Goal: Transaction & Acquisition: Obtain resource

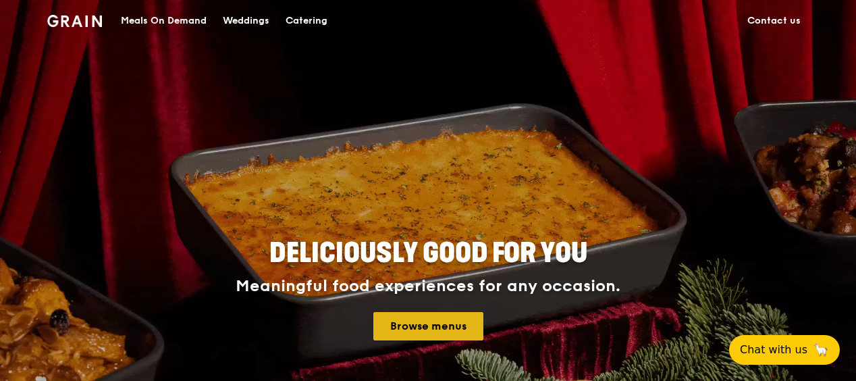
click at [431, 330] on link "Browse menus" at bounding box center [428, 326] width 110 height 28
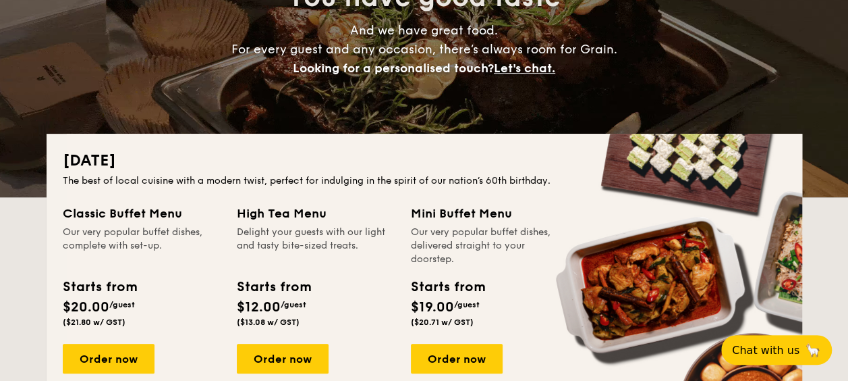
scroll to position [202, 0]
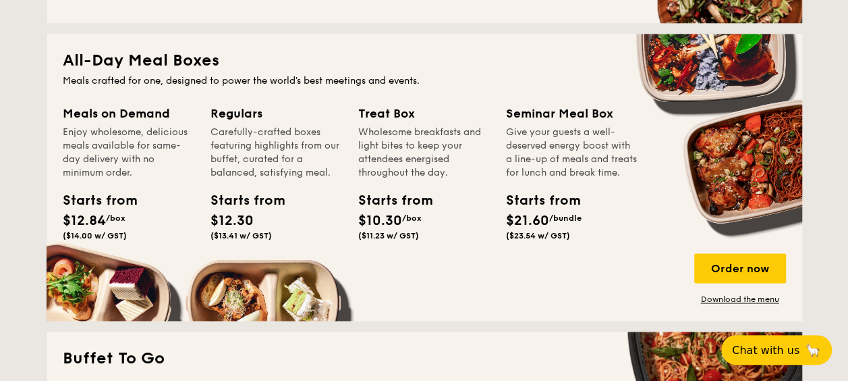
scroll to position [877, 0]
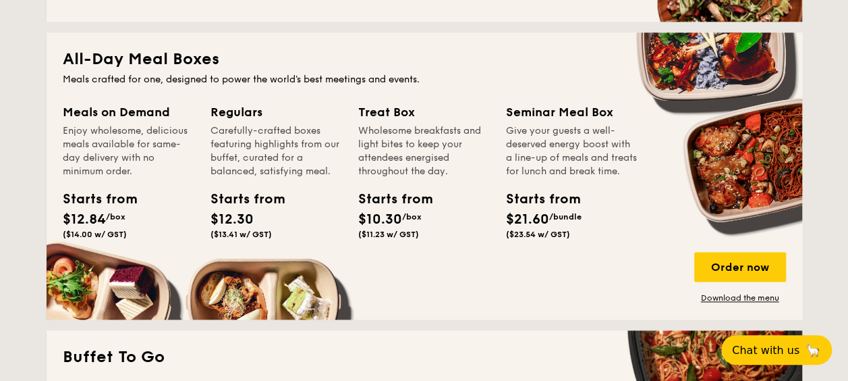
click at [547, 207] on div "Starts from" at bounding box center [536, 199] width 61 height 20
click at [539, 227] on span "$21.60" at bounding box center [527, 219] width 43 height 16
drag, startPoint x: 555, startPoint y: 117, endPoint x: 581, endPoint y: 154, distance: 45.0
click at [556, 117] on div "Seminar Meal Box" at bounding box center [572, 112] width 132 height 19
click at [727, 286] on div "Order now Download the menu" at bounding box center [740, 277] width 92 height 51
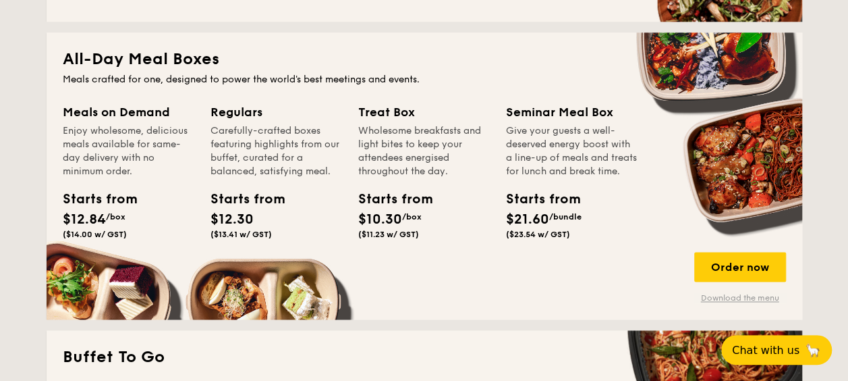
click at [727, 294] on link "Download the menu" at bounding box center [740, 297] width 92 height 11
